Goal: Task Accomplishment & Management: Use online tool/utility

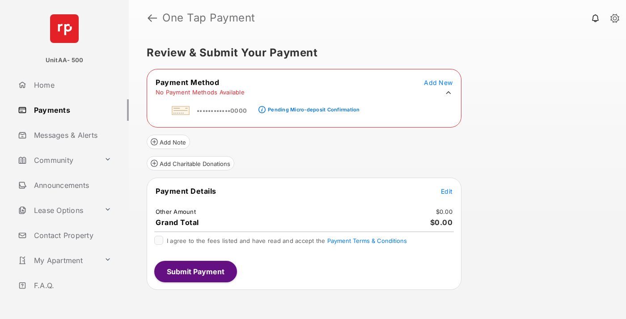
click at [312, 107] on div "Pending Micro-deposit Confirmation" at bounding box center [314, 109] width 92 height 6
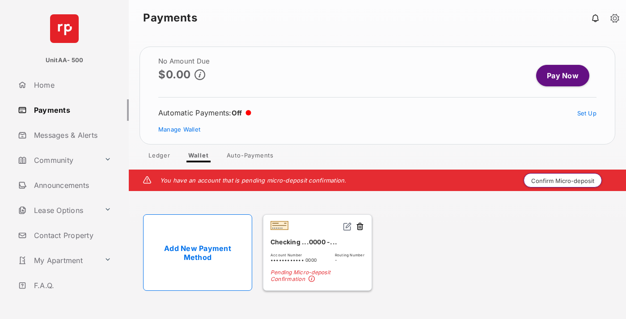
click at [563, 180] on button "Confirm Micro-deposit" at bounding box center [563, 180] width 78 height 14
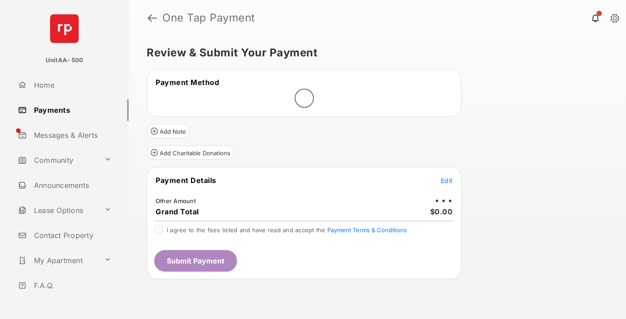
click at [447, 180] on span "Edit" at bounding box center [447, 181] width 12 height 8
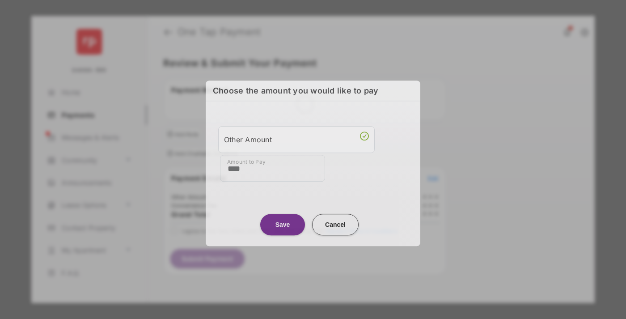
type input "****"
click at [283, 222] on button "Save" at bounding box center [282, 224] width 45 height 21
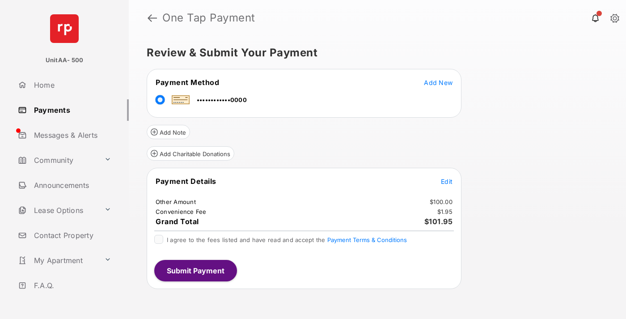
click at [447, 181] on span "Edit" at bounding box center [447, 182] width 12 height 8
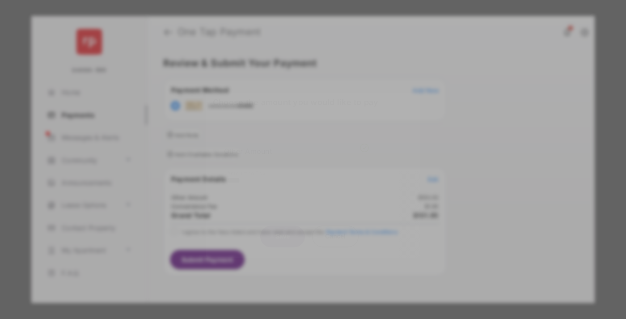
click at [283, 233] on button "Save" at bounding box center [282, 235] width 45 height 21
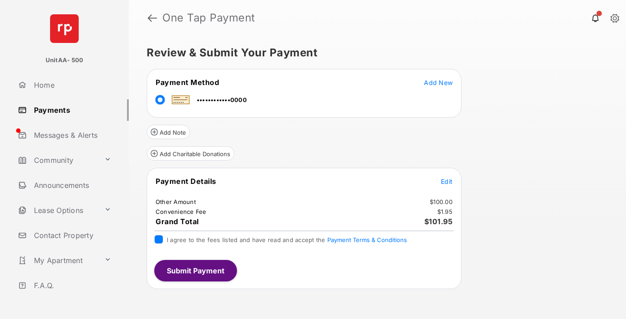
click at [195, 270] on button "Submit Payment" at bounding box center [195, 270] width 83 height 21
